Goal: Transaction & Acquisition: Subscribe to service/newsletter

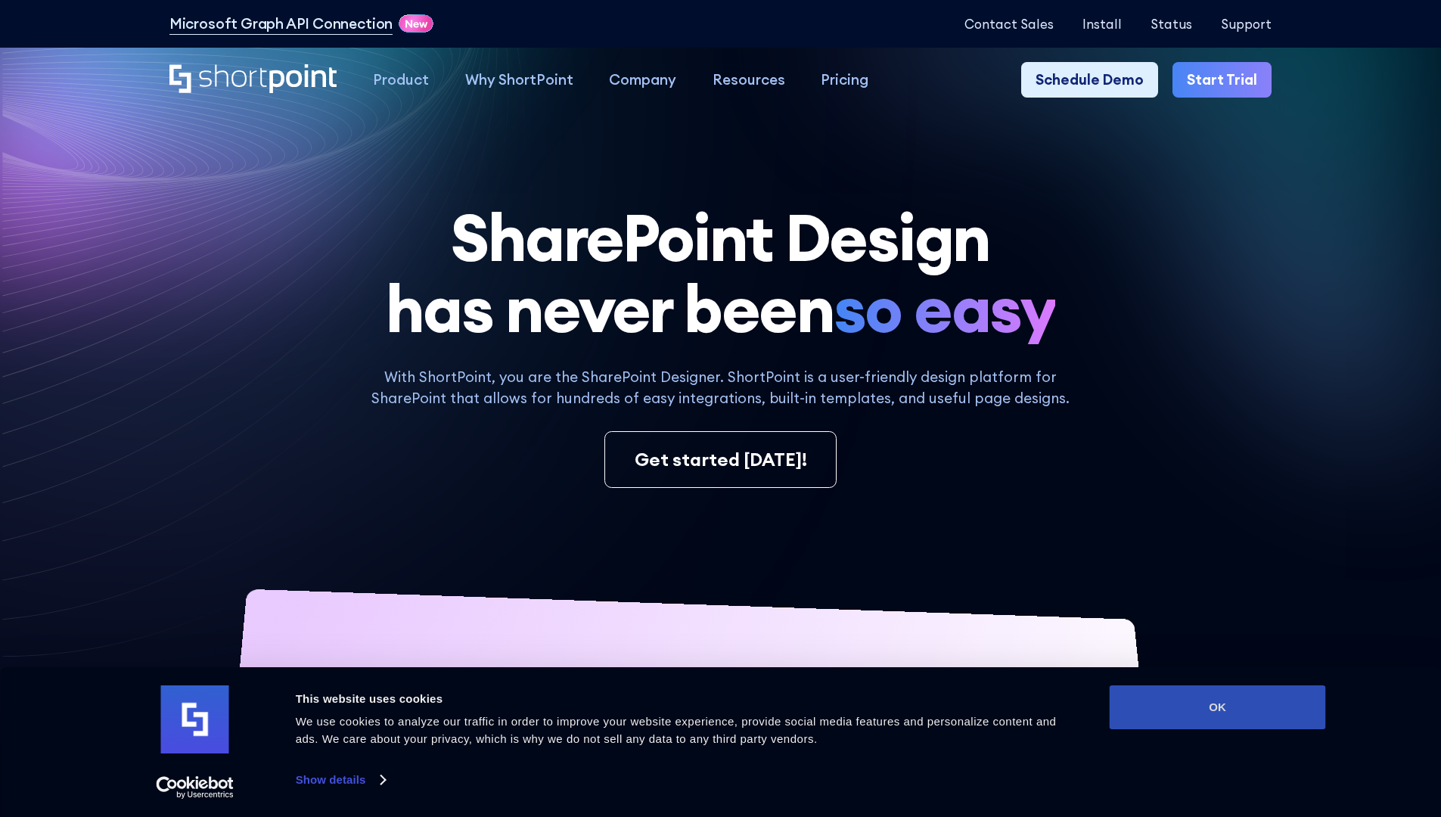
click at [1217, 707] on button "OK" at bounding box center [1217, 707] width 216 height 44
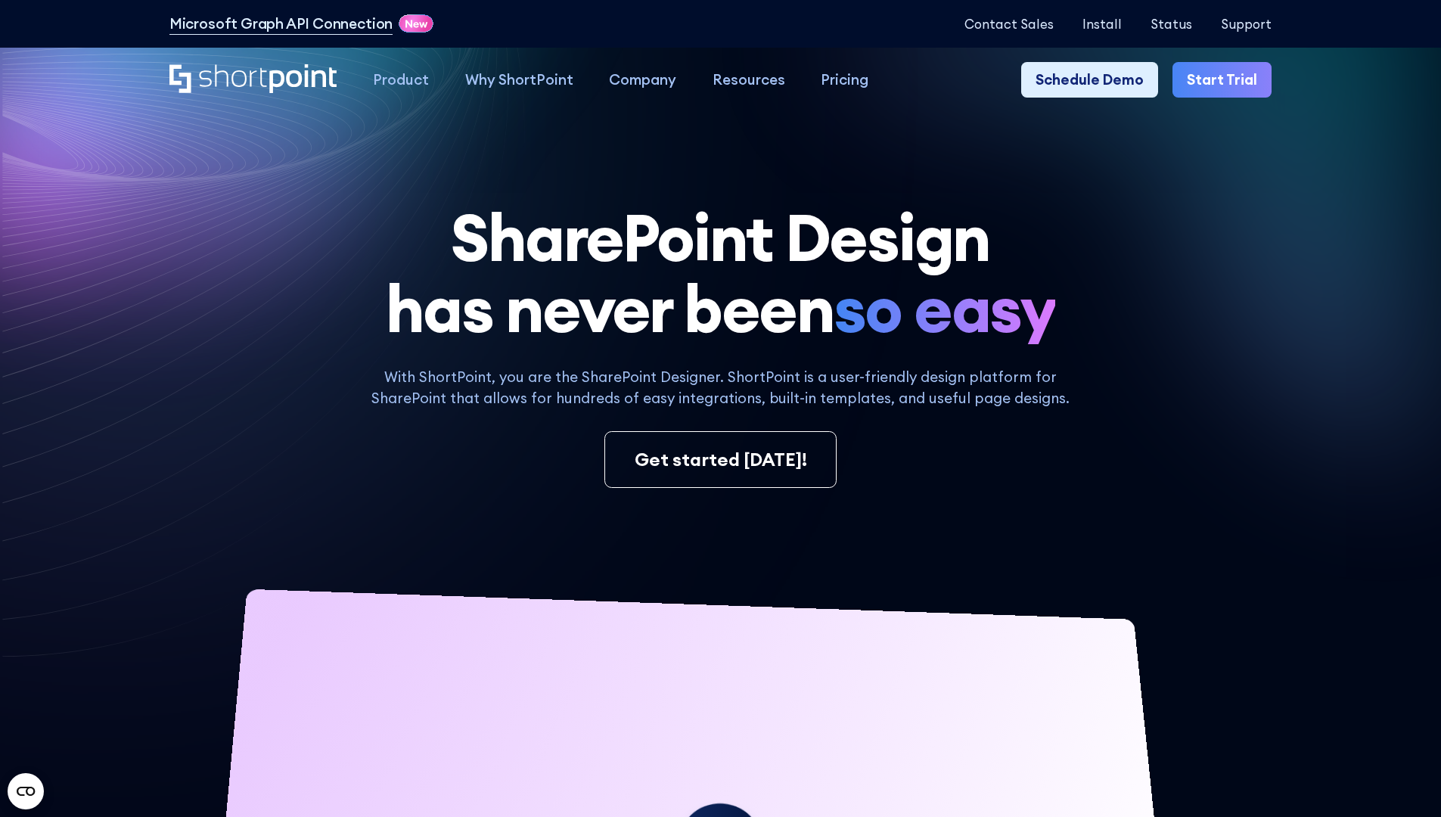
click at [1227, 80] on link "Start Trial" at bounding box center [1221, 80] width 99 height 36
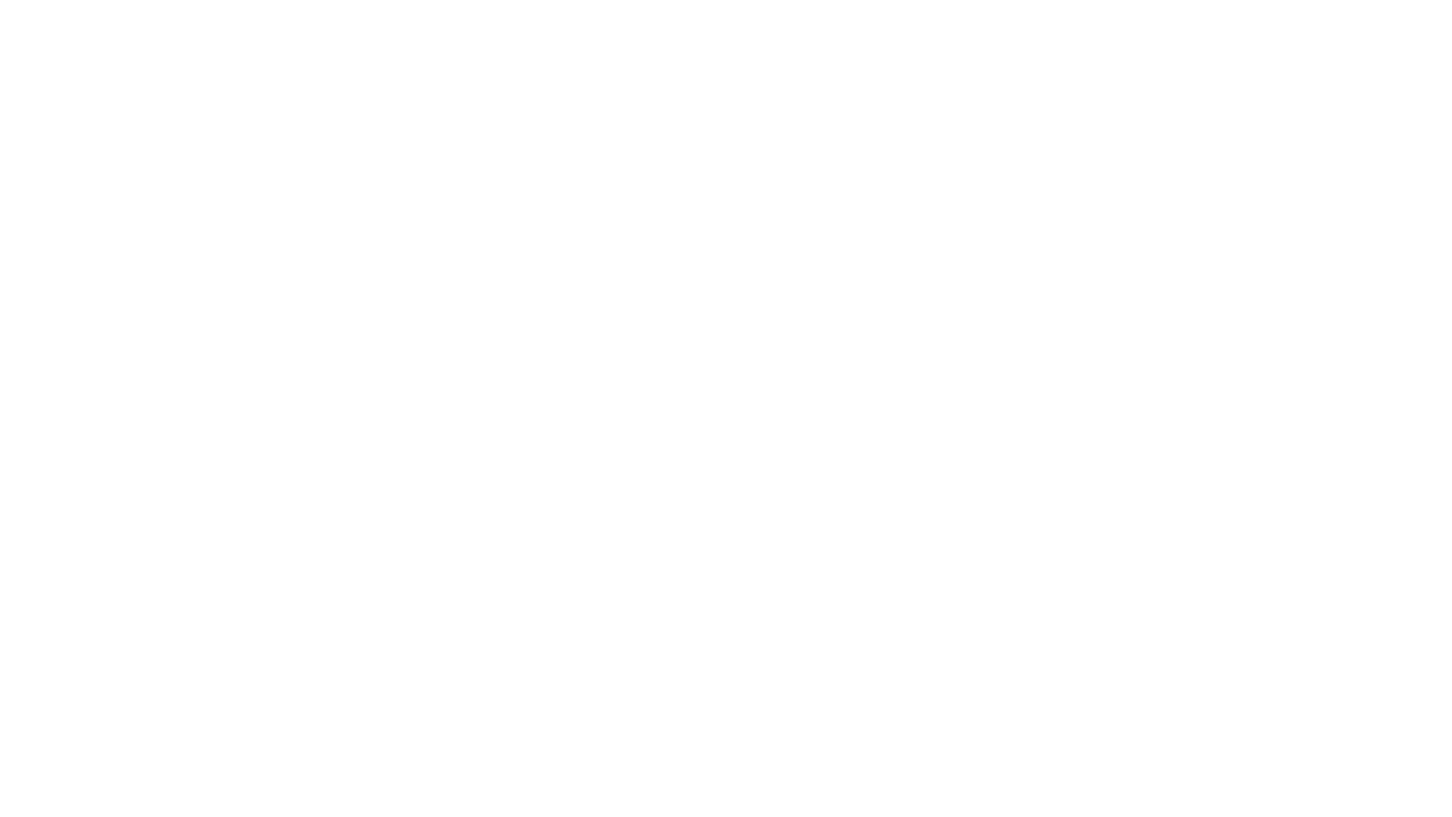
type input "Archebald"
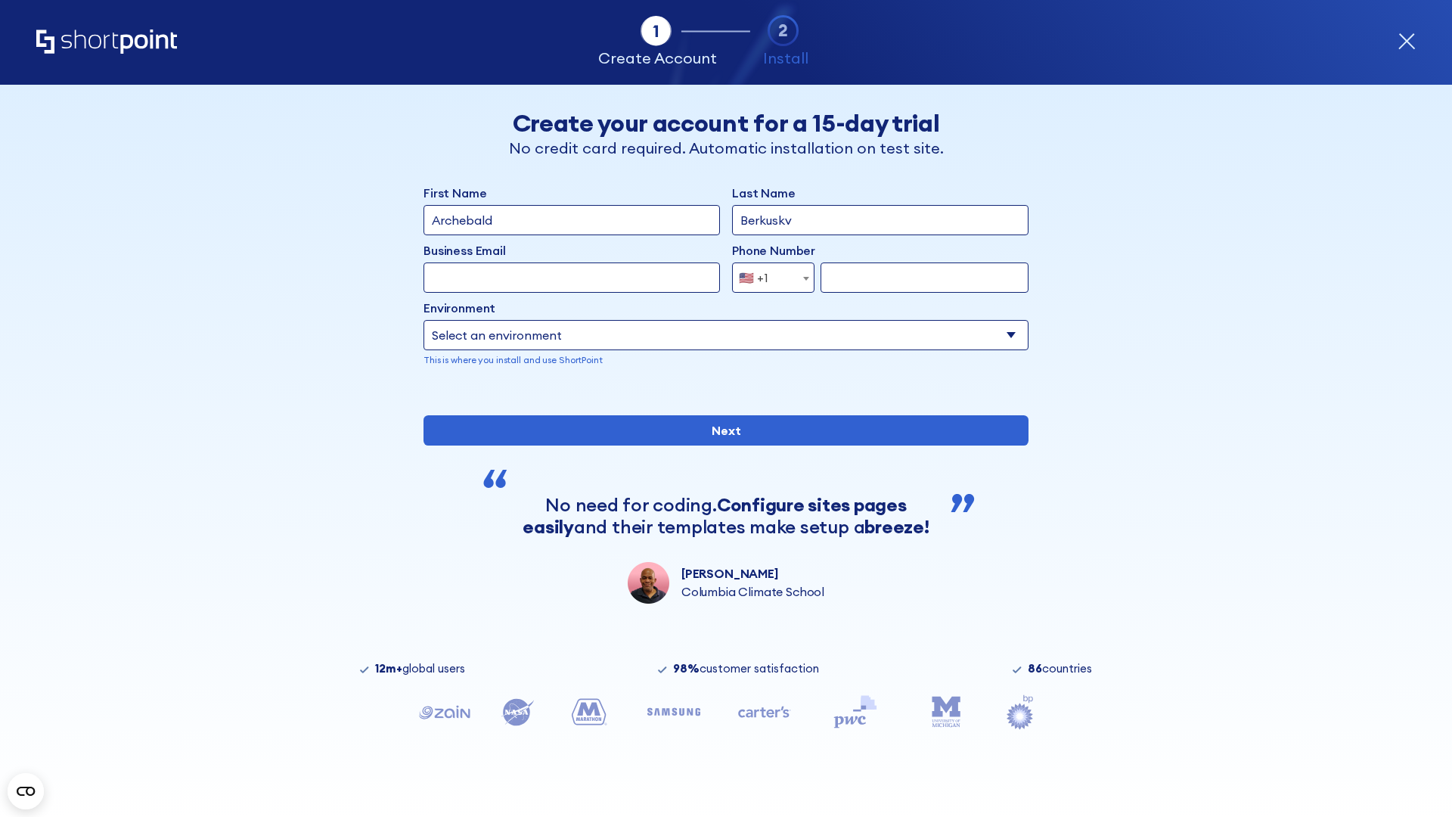
type input "Berkuskv"
type input "2125556789"
select select "Microsoft 365"
type input "2125556789"
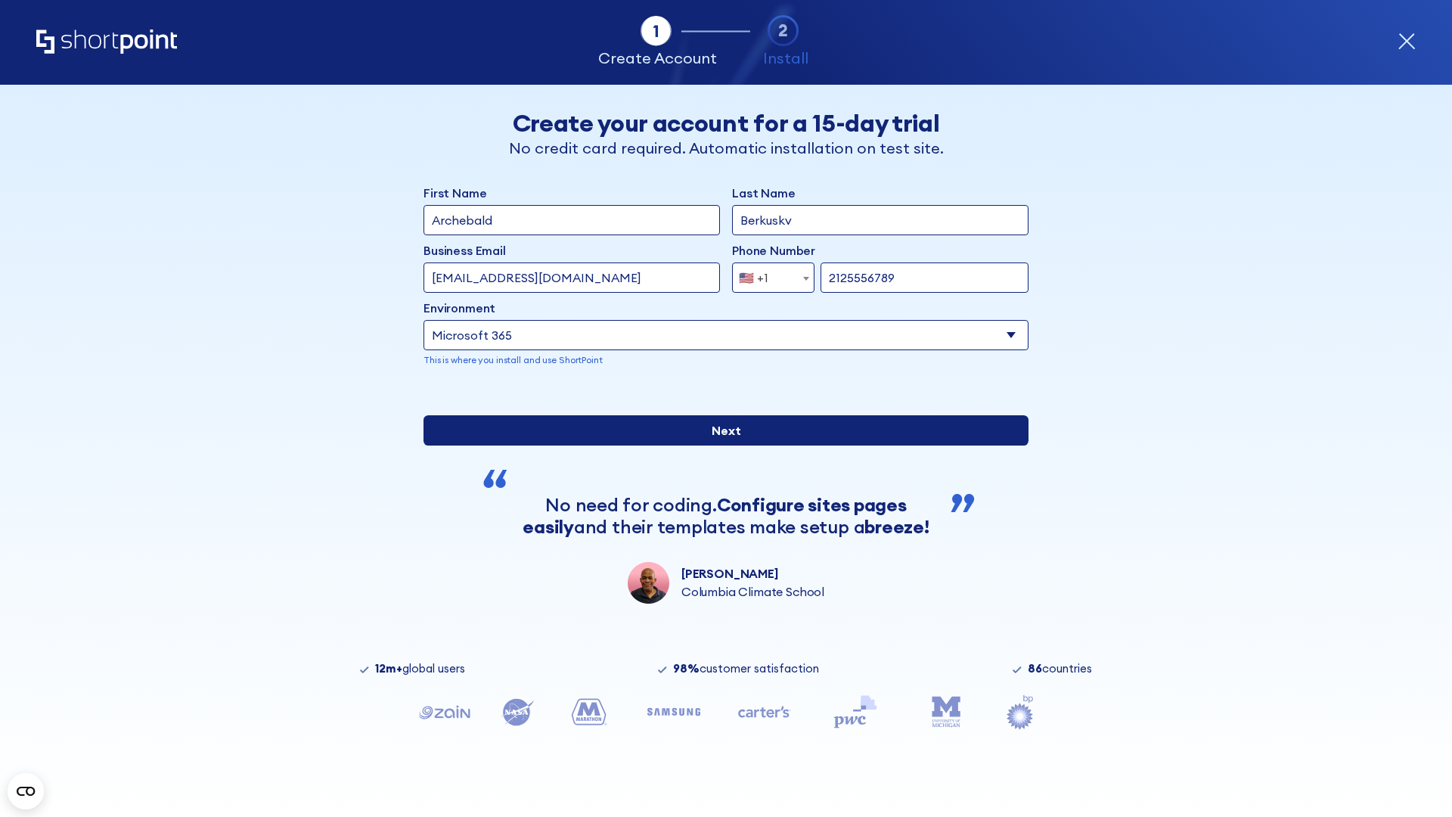
scroll to position [4, 0]
click at [720, 445] on input "Next" at bounding box center [725, 430] width 605 height 30
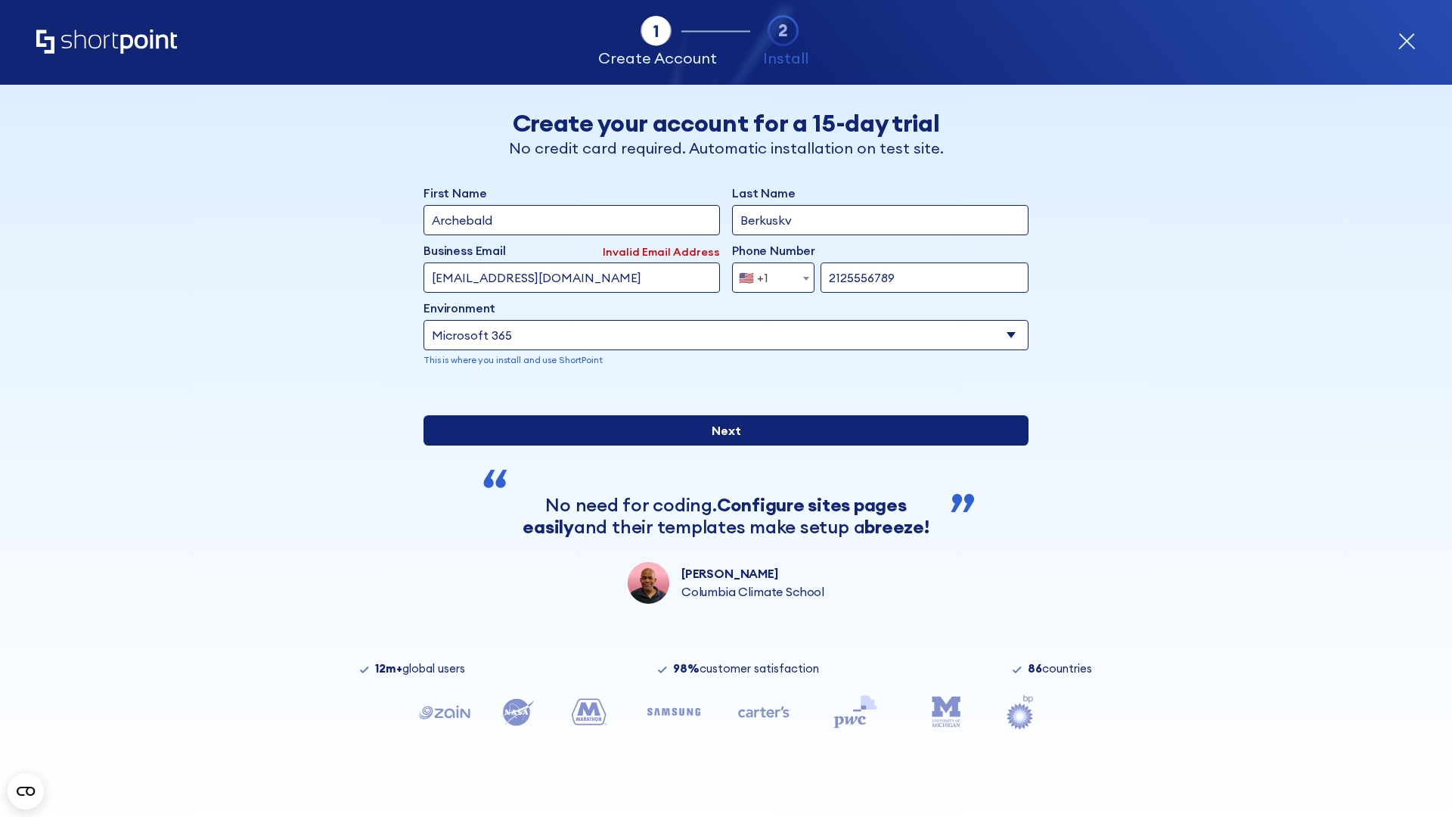
click at [720, 445] on input "Next" at bounding box center [725, 430] width 605 height 30
type input "test@shortpoint.com"
click at [720, 445] on input "Next" at bounding box center [725, 430] width 605 height 30
